Goal: Find contact information: Find contact information

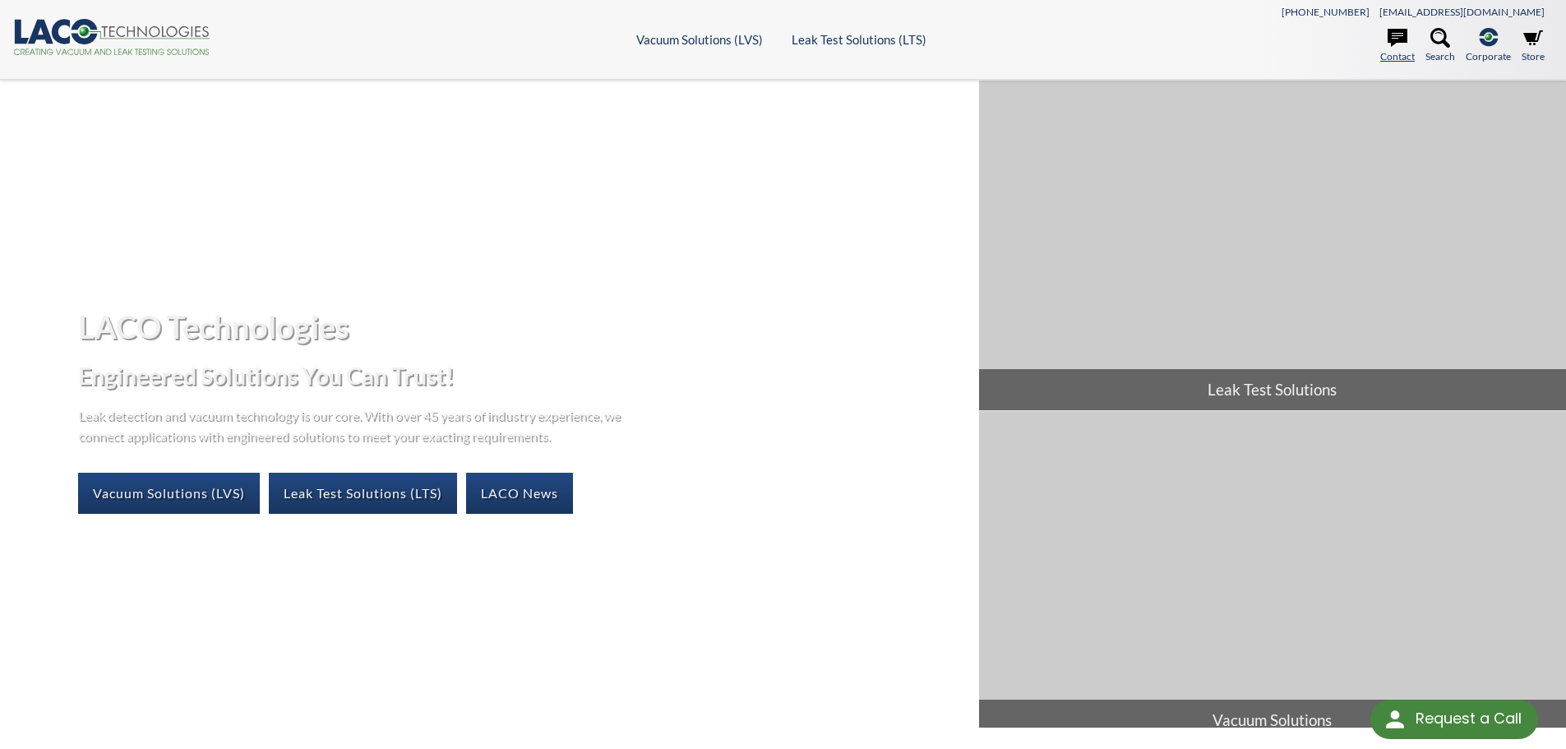
click at [1394, 51] on link "Contact" at bounding box center [1397, 46] width 35 height 36
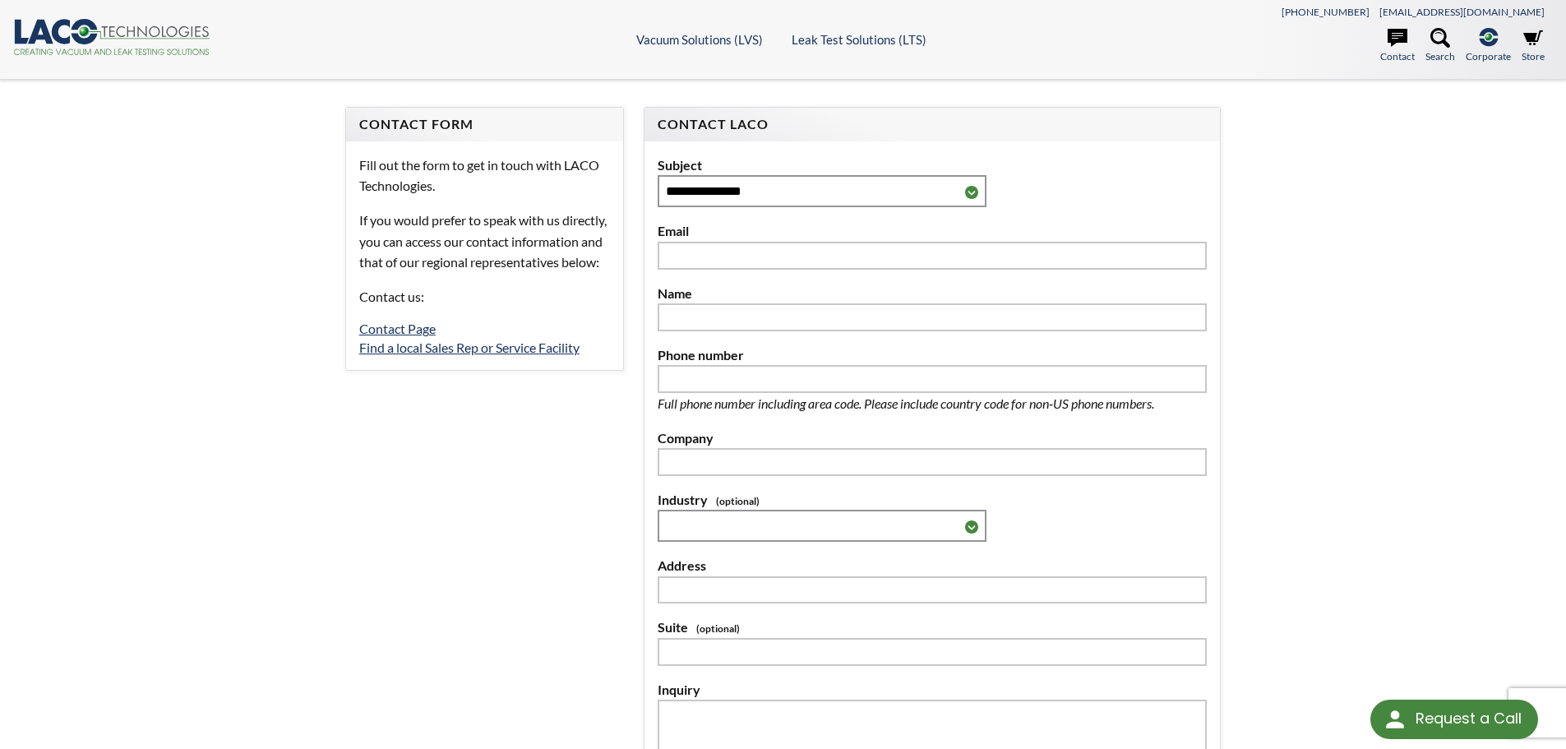
select select "Language Translate Widget"
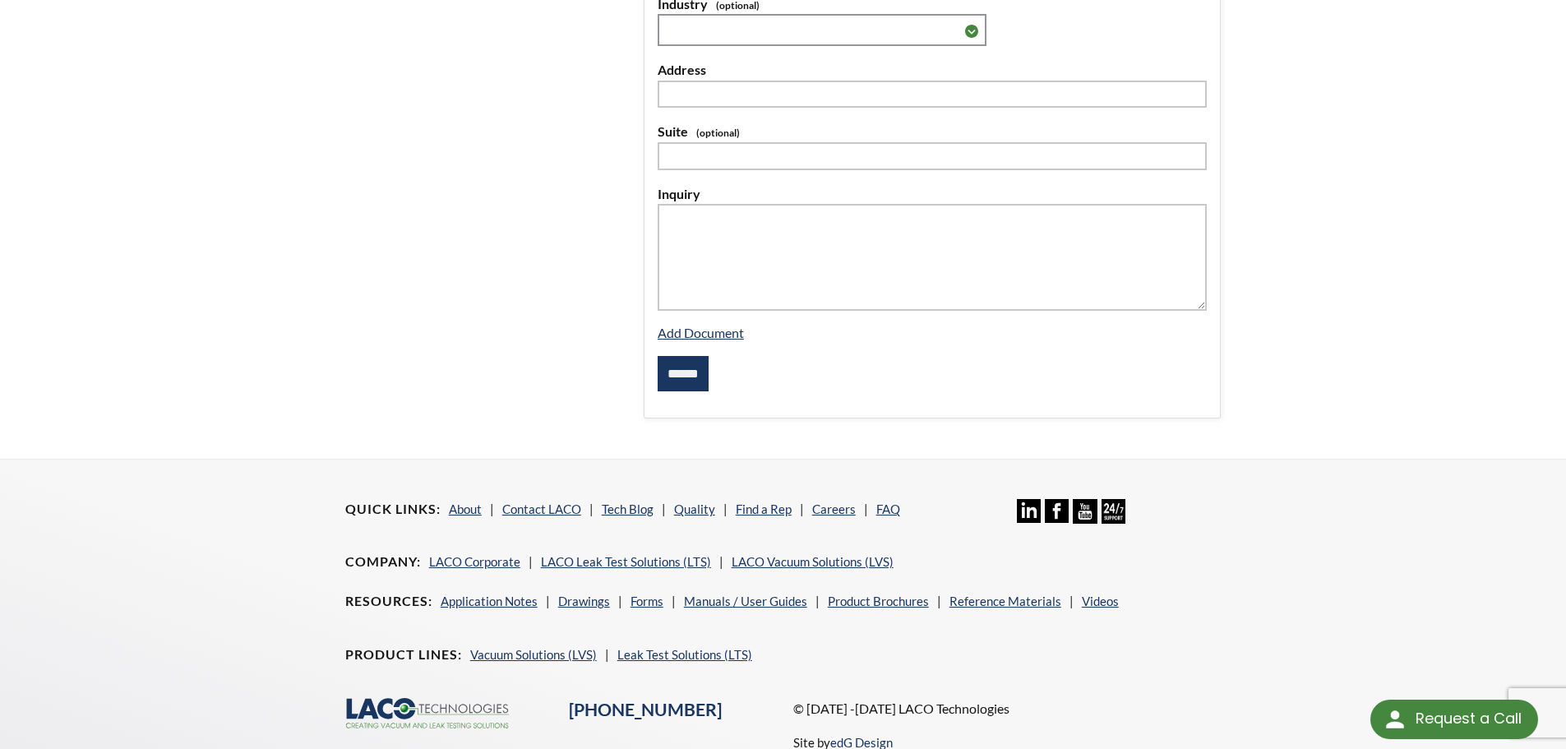
scroll to position [587, 0]
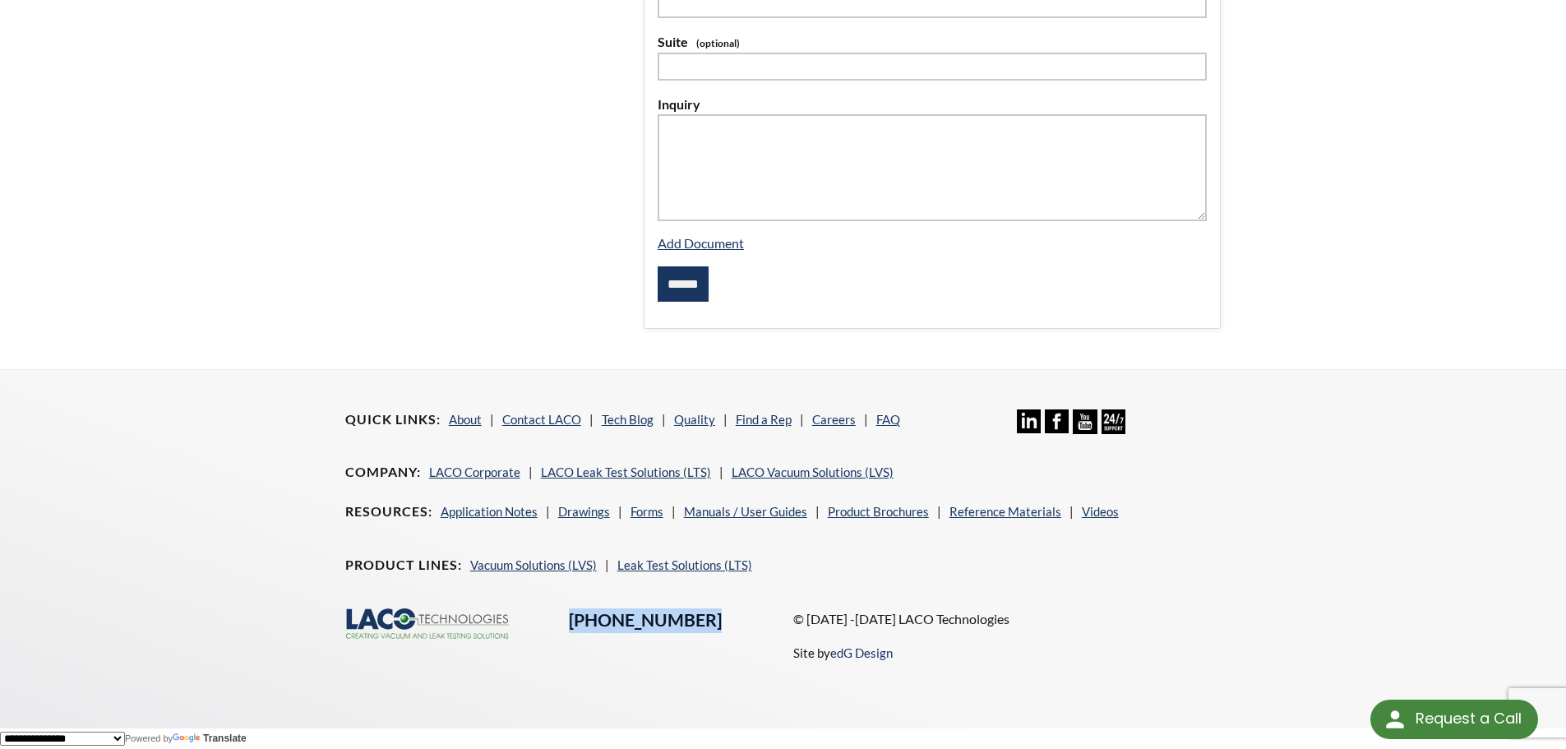
drag, startPoint x: 713, startPoint y: 613, endPoint x: 571, endPoint y: 627, distance: 142.1
click at [571, 627] on div "[PHONE_NUMBER]" at bounding box center [671, 620] width 224 height 25
copy link "[PHONE_NUMBER]"
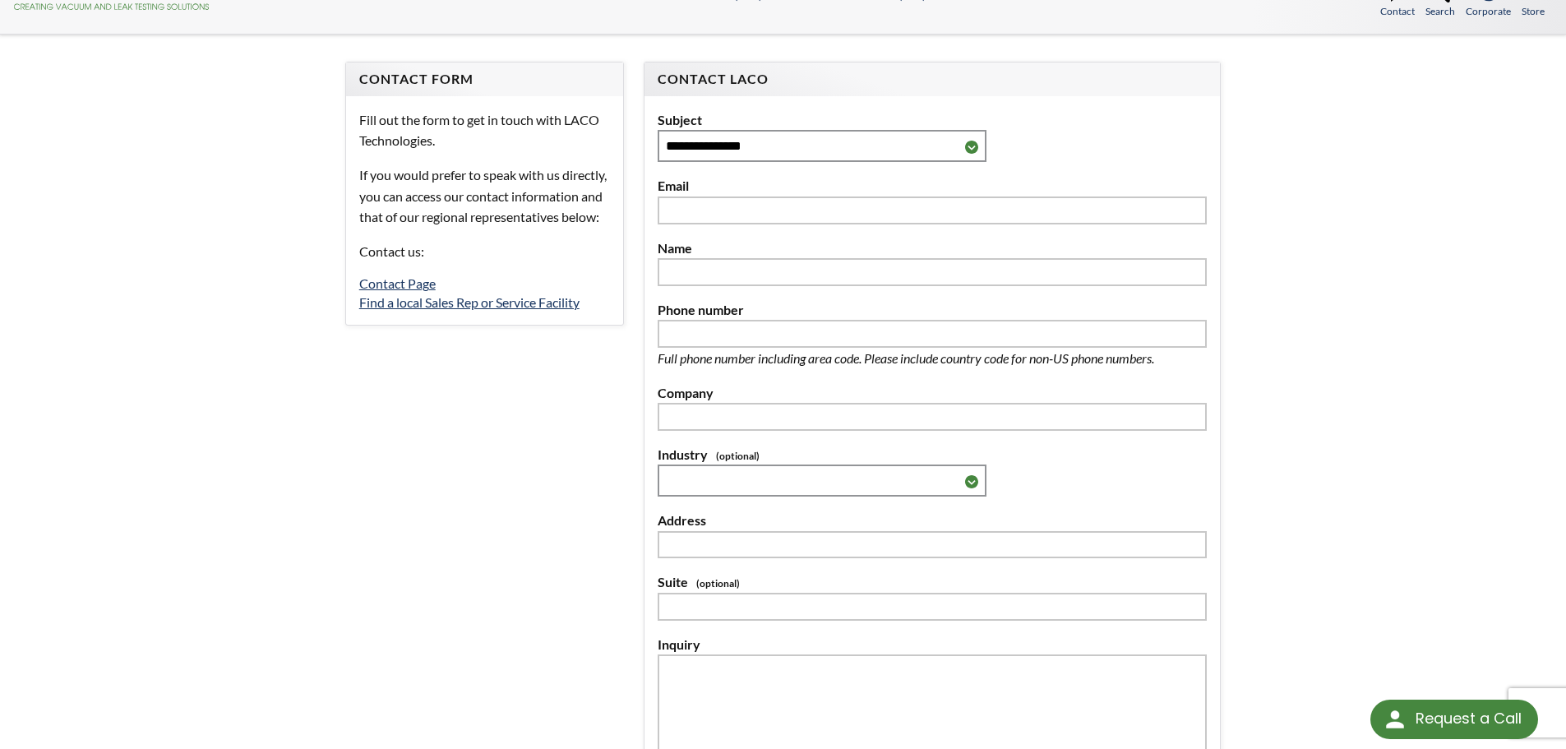
scroll to position [0, 0]
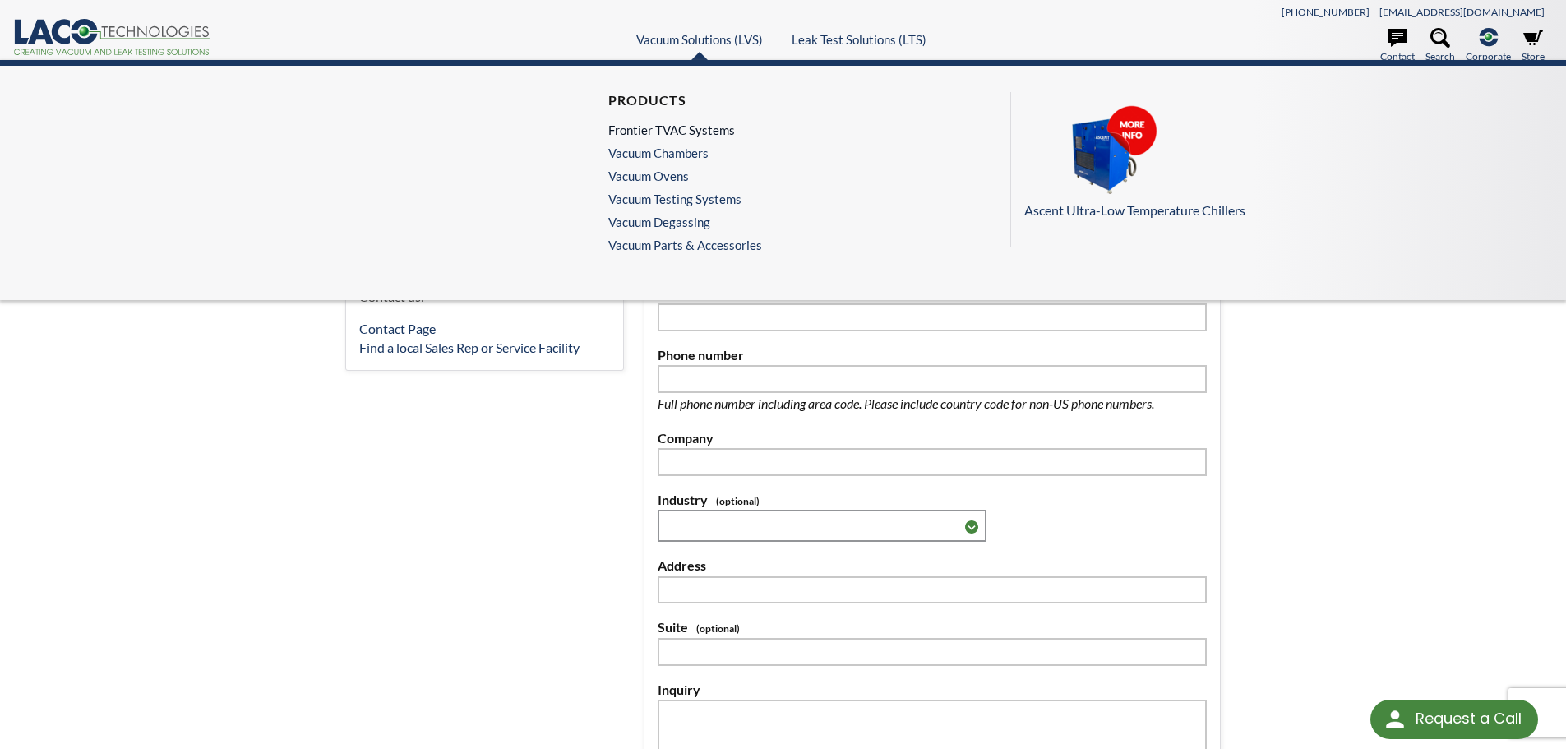
click at [680, 129] on link "Frontier TVAC Systems" at bounding box center [681, 129] width 146 height 15
